Goal: Task Accomplishment & Management: Manage account settings

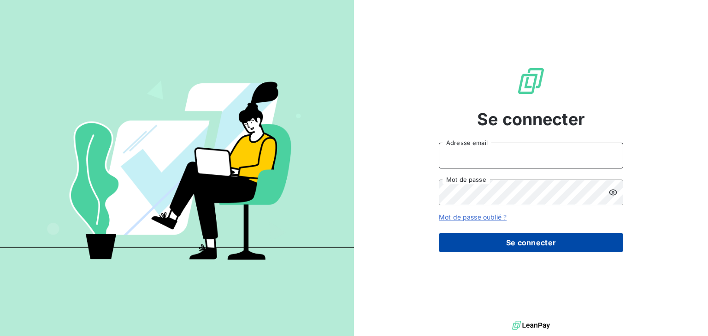
type input "[EMAIL_ADDRESS][PERSON_NAME][DOMAIN_NAME]"
click at [514, 239] on button "Se connecter" at bounding box center [531, 242] width 184 height 19
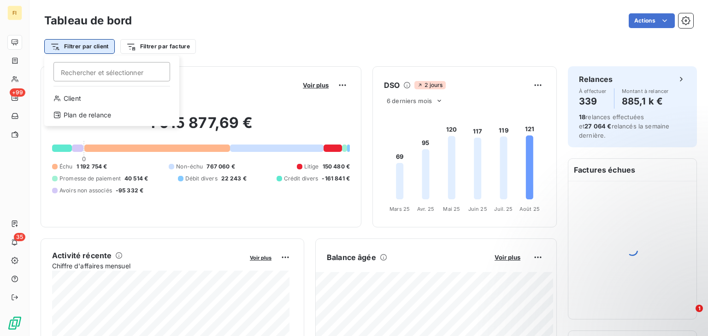
click at [98, 47] on html "FI +99 35 Tableau de bord Actions Filtrer par client Rechercher et sélectionner…" at bounding box center [354, 168] width 708 height 336
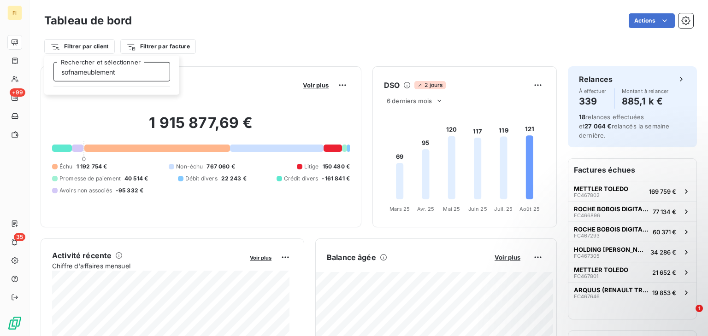
type input "sofnameublement"
click at [75, 70] on input "sofnameublement" at bounding box center [111, 71] width 117 height 19
click at [93, 49] on html "FI +99 35 Tableau de bord Actions Filtrer par client sofnameublement Rechercher…" at bounding box center [354, 168] width 708 height 336
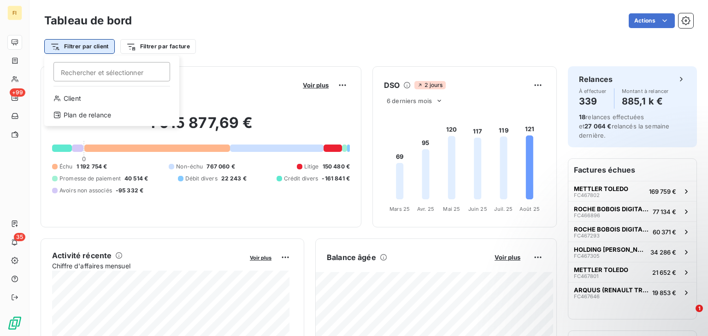
click at [100, 48] on html "FI +99 35 Tableau de bord Actions Filtrer par client Rechercher et sélectionner…" at bounding box center [354, 168] width 708 height 336
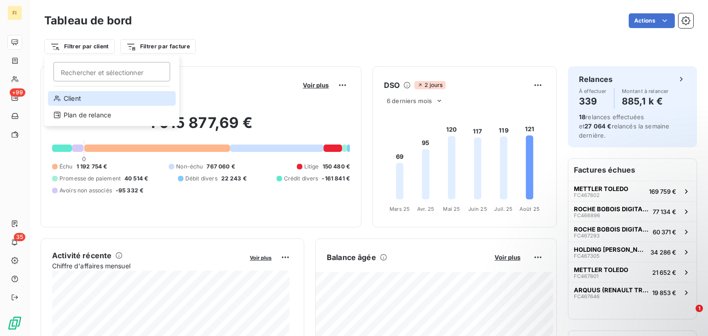
click at [81, 96] on div "Client" at bounding box center [112, 98] width 128 height 15
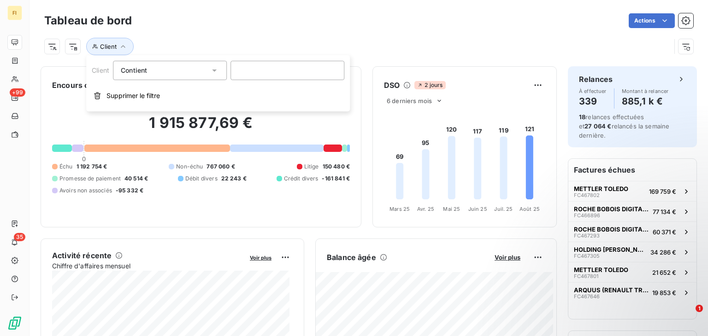
click at [129, 68] on span "Contient" at bounding box center [134, 70] width 26 height 8
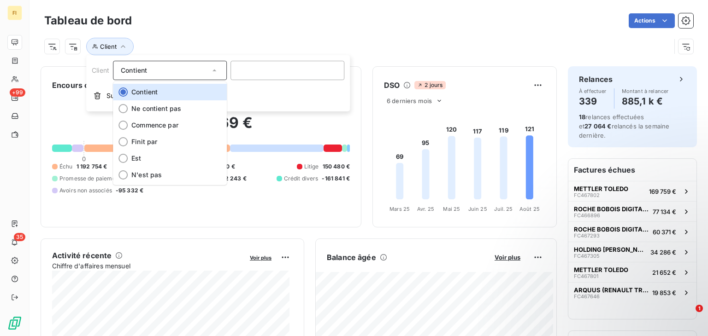
click at [129, 68] on span "Contient" at bounding box center [134, 70] width 26 height 8
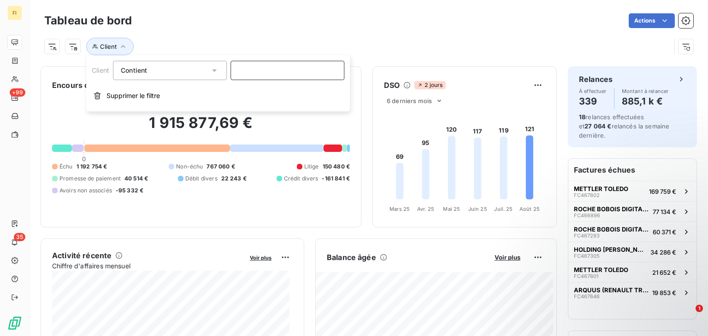
click at [234, 69] on input at bounding box center [287, 70] width 114 height 19
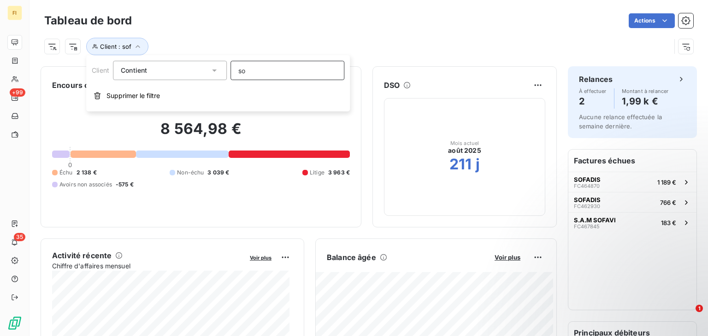
type input "s"
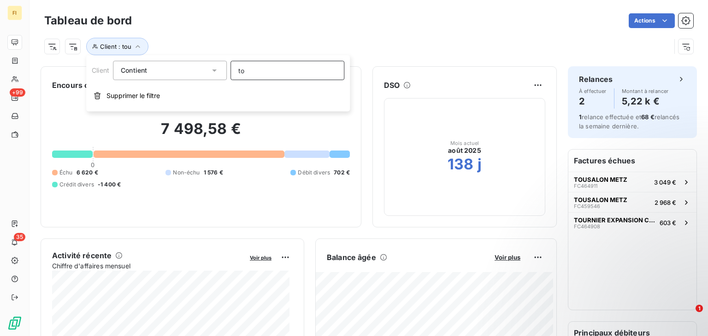
type input "t"
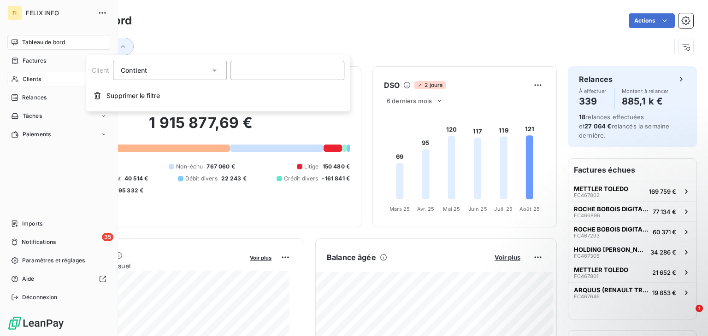
click at [17, 80] on icon at bounding box center [15, 79] width 6 height 6
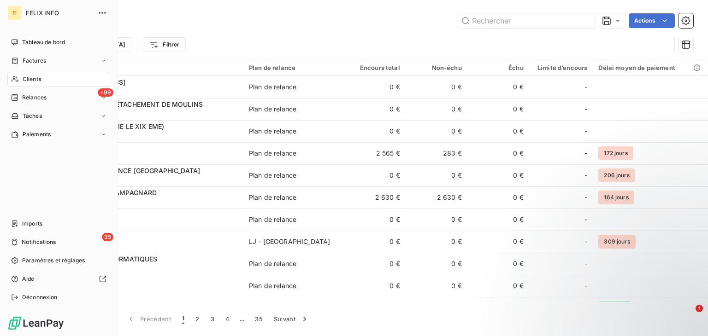
click at [19, 82] on div "Clients" at bounding box center [58, 79] width 103 height 15
click at [42, 78] on div "Clients" at bounding box center [58, 79] width 103 height 15
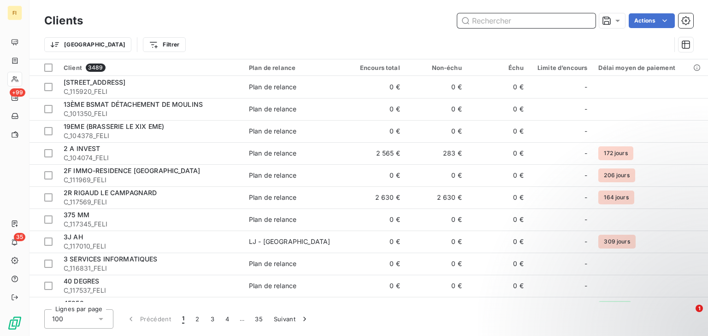
click at [481, 24] on input "text" at bounding box center [526, 20] width 138 height 15
paste input "81741207500019"
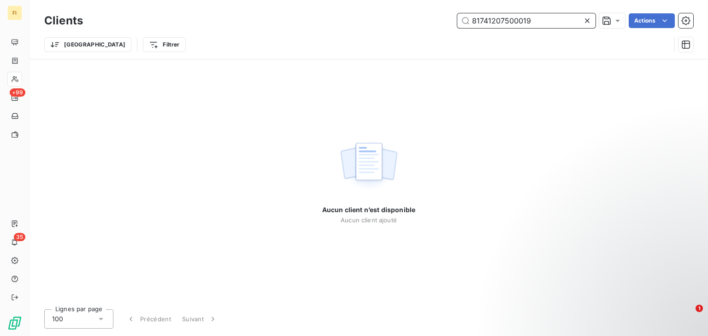
type input "81741207500019"
click at [587, 21] on icon at bounding box center [586, 20] width 9 height 9
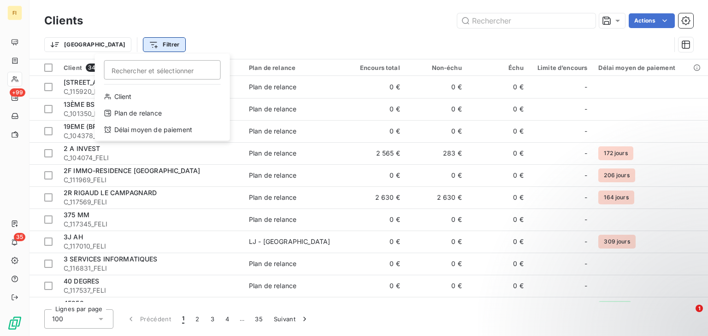
click at [129, 45] on html "FI +99 35 Clients Actions Trier Filtrer Rechercher et sélectionner Client Plan …" at bounding box center [354, 168] width 708 height 336
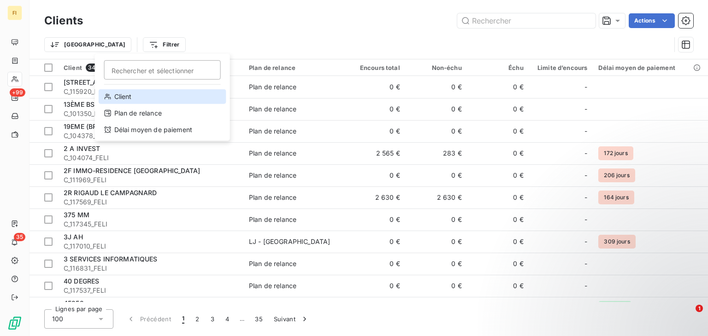
click at [123, 97] on div "Client" at bounding box center [163, 96] width 128 height 15
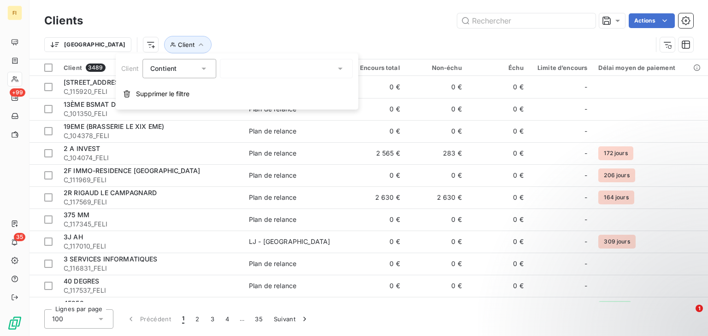
click at [209, 70] on div "Contient" at bounding box center [179, 68] width 74 height 19
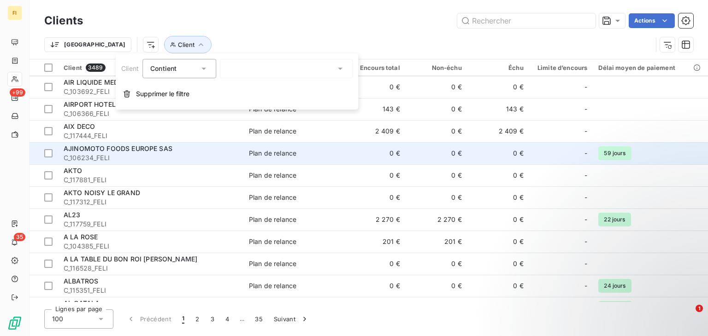
scroll to position [1428, 0]
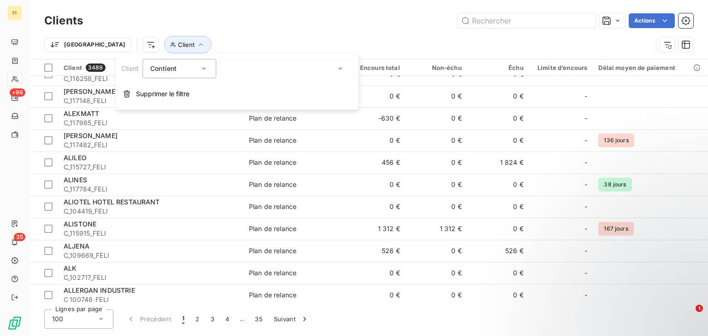
click at [243, 63] on div at bounding box center [286, 68] width 133 height 19
type input "cannes"
click at [337, 67] on icon at bounding box center [339, 68] width 9 height 9
type input "cannes"
click at [337, 67] on icon at bounding box center [339, 68] width 9 height 9
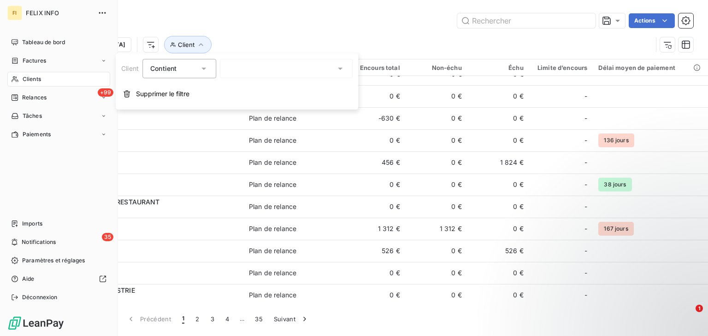
click at [20, 80] on div "Clients" at bounding box center [58, 79] width 103 height 15
click at [42, 62] on span "Factures" at bounding box center [34, 61] width 23 height 8
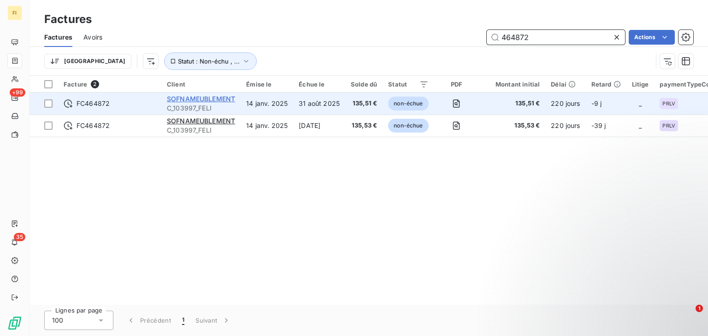
type input "464872"
click at [198, 99] on span "SOFNAMEUBLEMENT" at bounding box center [201, 99] width 68 height 8
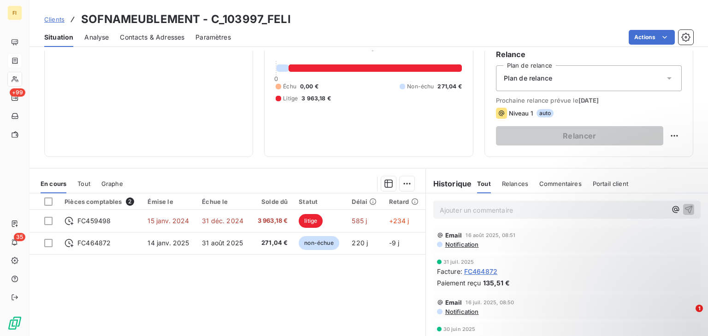
scroll to position [92, 0]
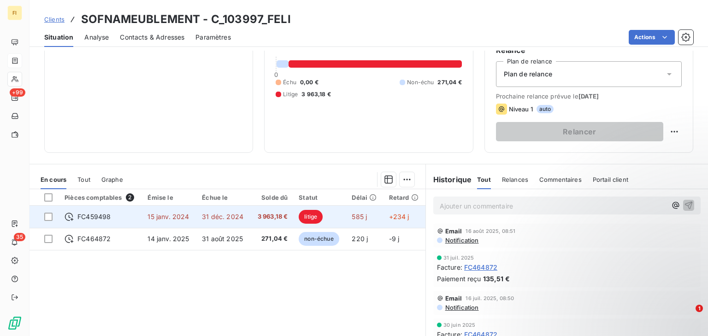
click at [311, 217] on span "litige" at bounding box center [311, 217] width 24 height 14
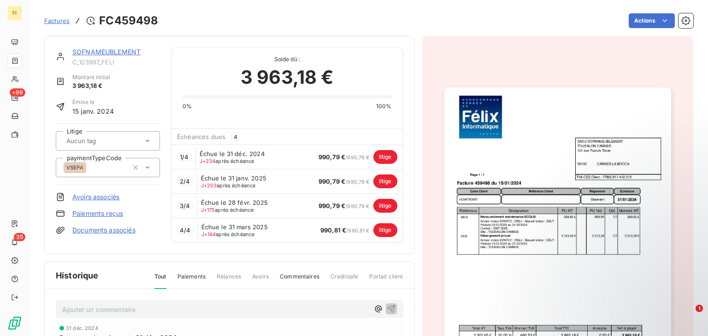
click at [223, 273] on span "Relances" at bounding box center [229, 281] width 24 height 16
click at [292, 274] on span "Commentaires" at bounding box center [300, 281] width 40 height 16
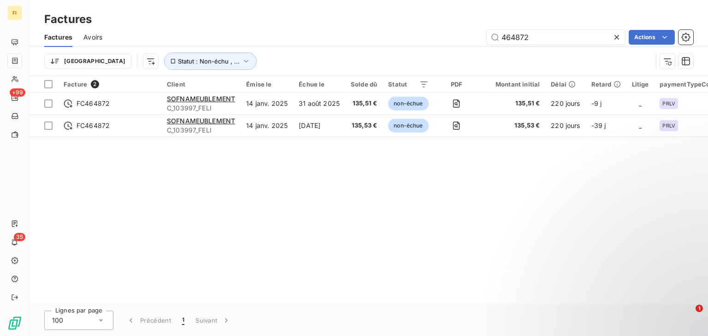
drag, startPoint x: 551, startPoint y: 37, endPoint x: 470, endPoint y: 41, distance: 81.2
click at [470, 41] on div "464872 Actions" at bounding box center [403, 37] width 580 height 15
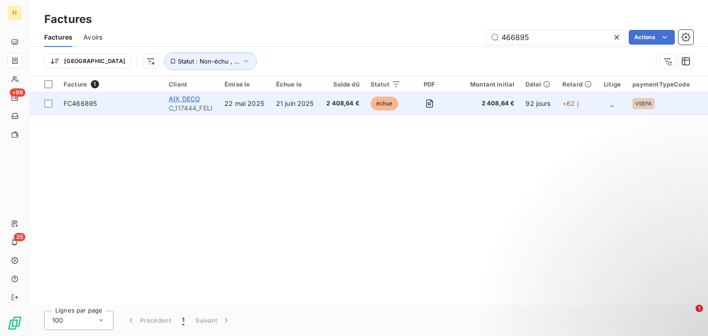
type input "466895"
click at [193, 98] on span "AIX DECO" at bounding box center [184, 99] width 31 height 8
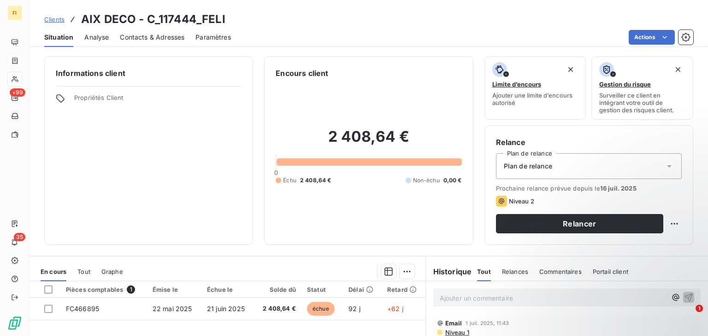
click at [409, 139] on h2 "2 408,64 €" at bounding box center [368, 142] width 186 height 28
